Goal: Check status: Check status

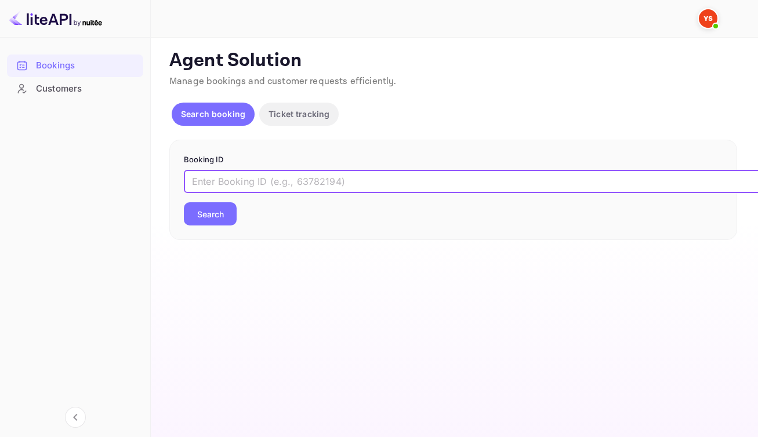
click at [291, 193] on input "text" at bounding box center [474, 181] width 580 height 23
paste input "9814186"
type input "9814186"
click at [234, 221] on button "Search" at bounding box center [210, 213] width 53 height 23
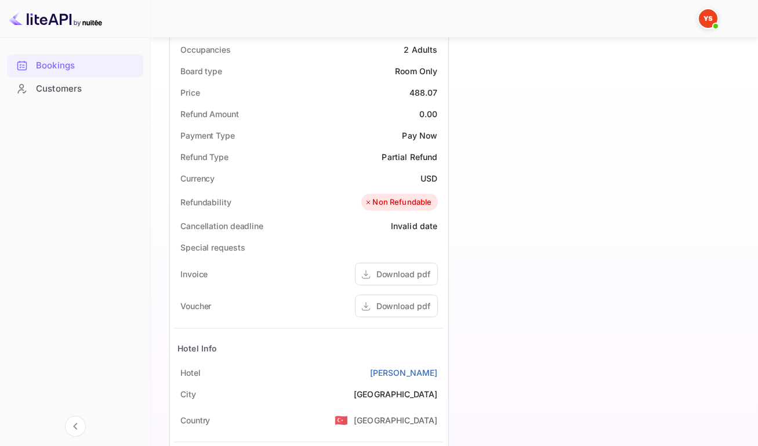
scroll to position [371, 0]
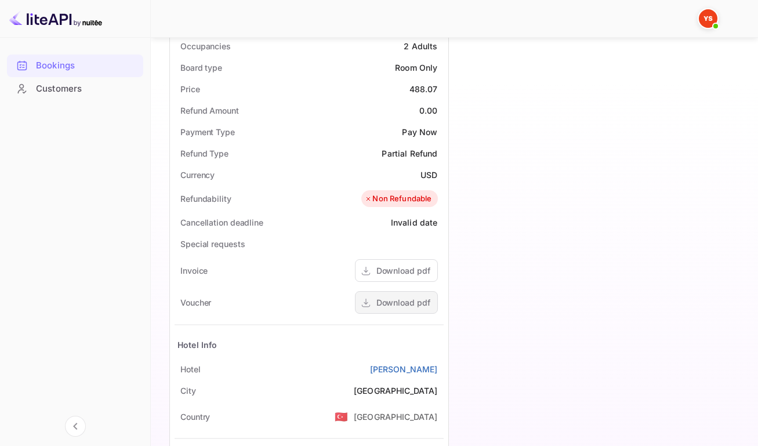
click at [367, 309] on icon at bounding box center [366, 303] width 12 height 12
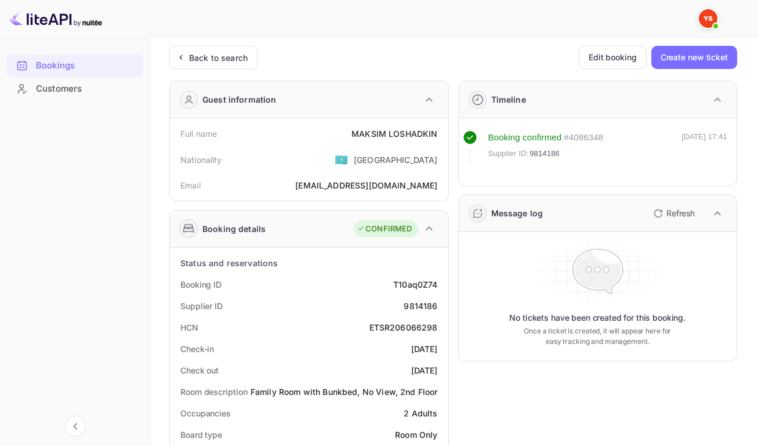
scroll to position [1, 0]
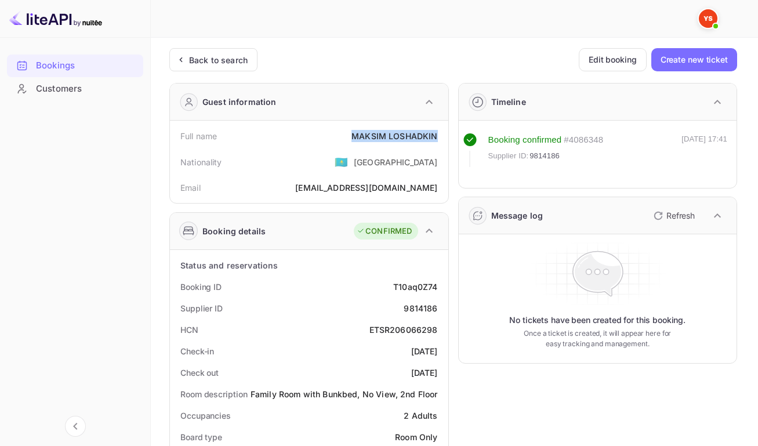
drag, startPoint x: 350, startPoint y: 136, endPoint x: 426, endPoint y: 147, distance: 76.2
click at [426, 147] on div "Full name [PERSON_NAME]" at bounding box center [309, 135] width 269 height 21
copy div "[PERSON_NAME]"
click at [405, 293] on div "T10aq0Z74" at bounding box center [415, 287] width 44 height 12
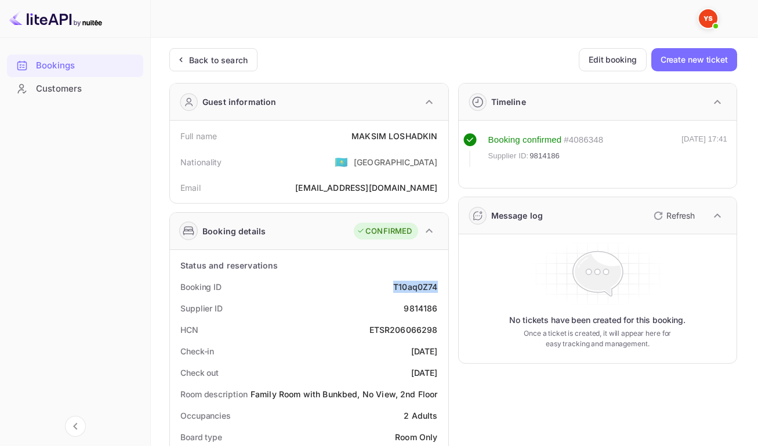
copy div "T10aq0Z74"
click at [411, 314] on div "9814186" at bounding box center [421, 308] width 34 height 12
copy div "9814186"
